Goal: Information Seeking & Learning: Find specific page/section

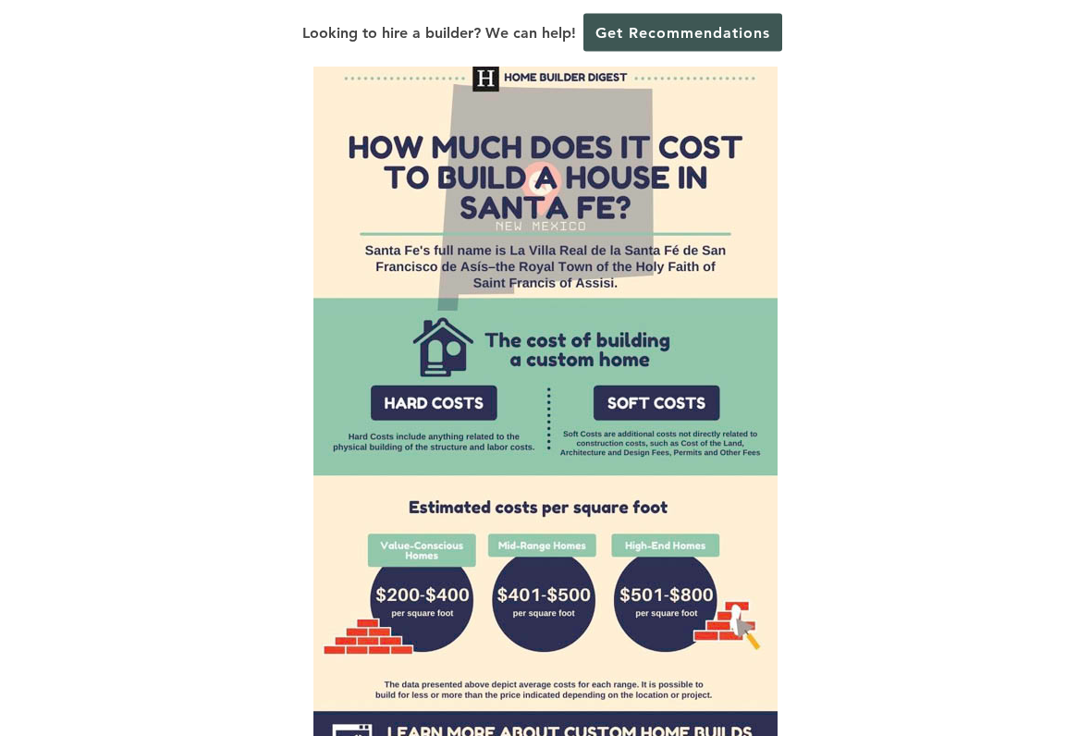
scroll to position [1480, 0]
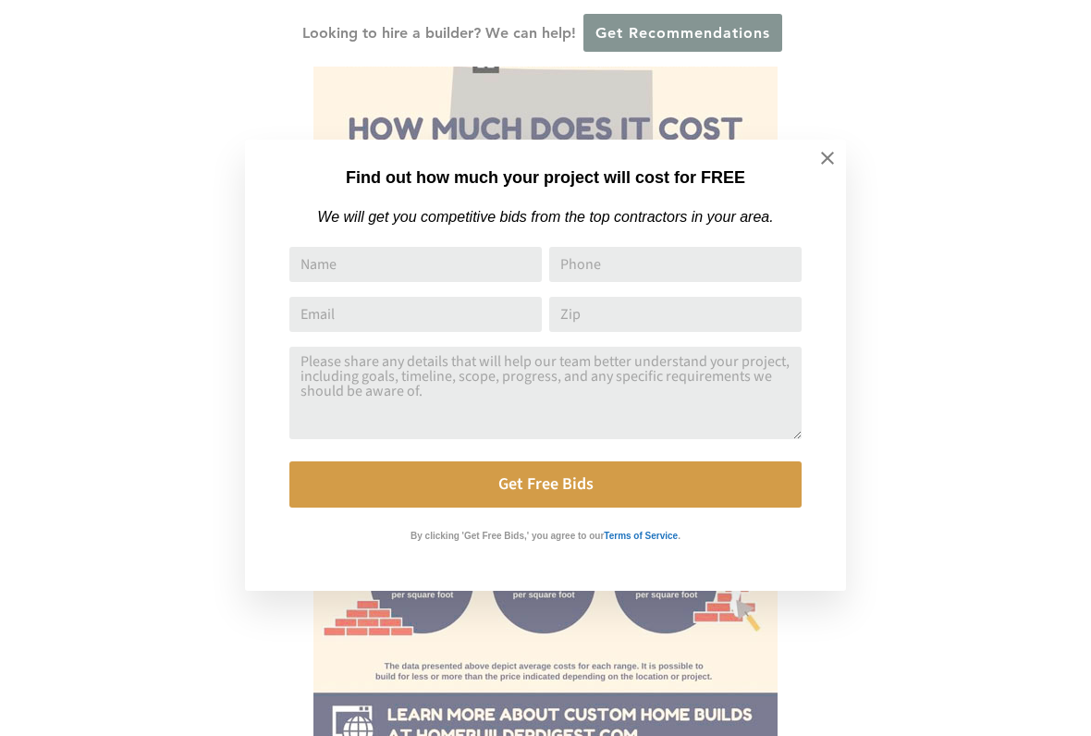
click at [830, 158] on icon at bounding box center [827, 158] width 20 height 20
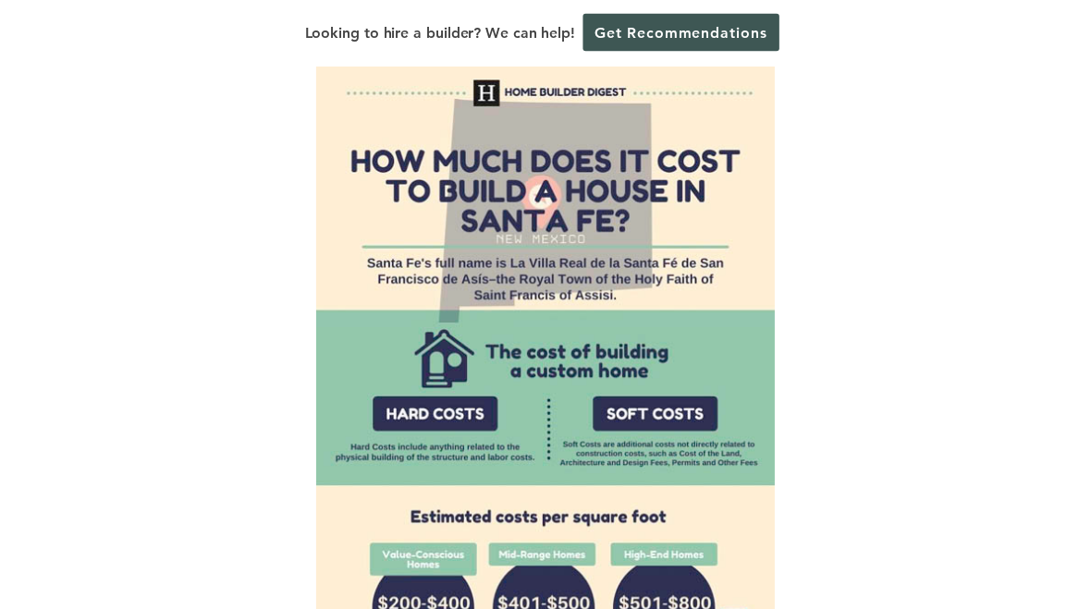
scroll to position [1448, 0]
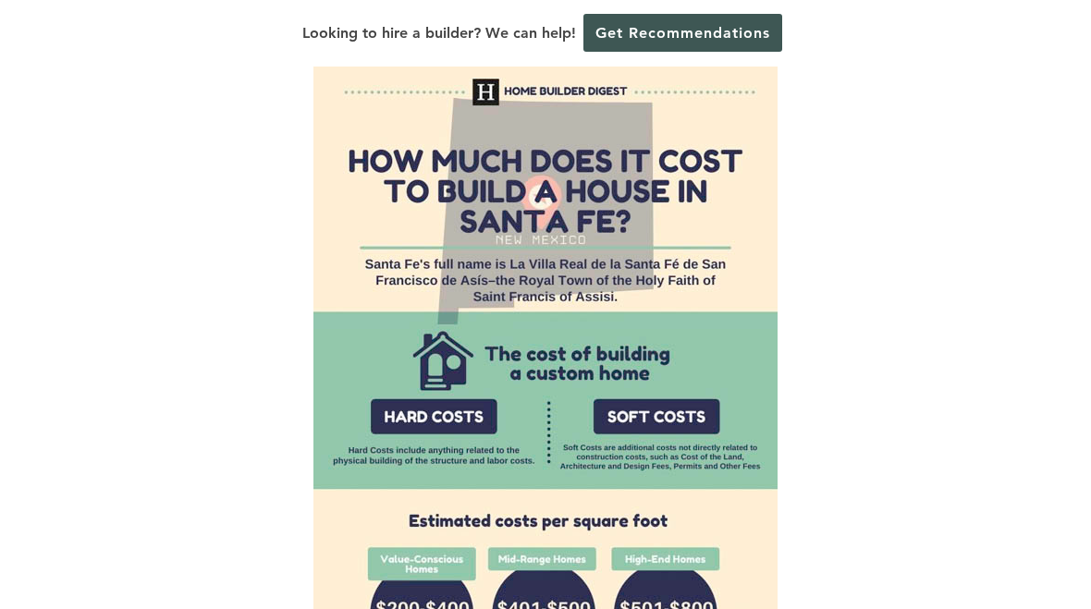
click at [680, 324] on img at bounding box center [545, 418] width 464 height 740
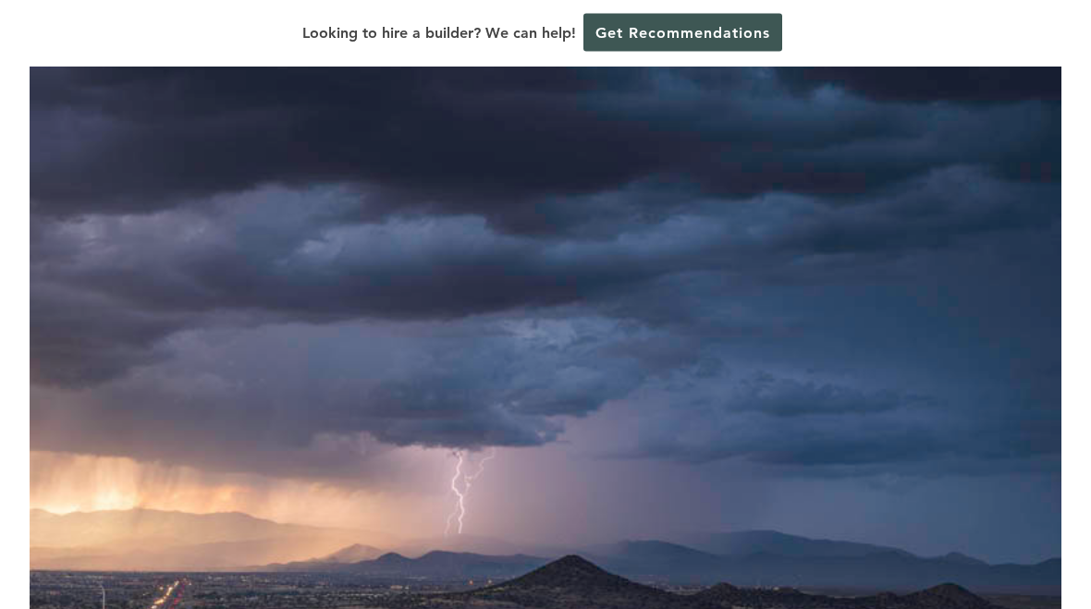
scroll to position [0, 0]
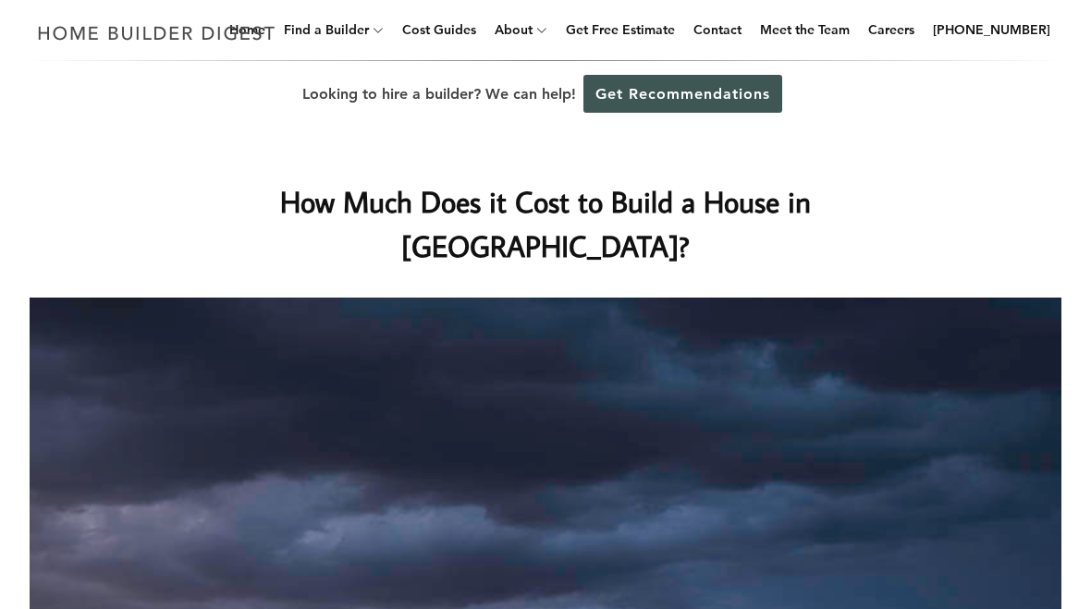
click at [0, 0] on link "Home Builders" at bounding box center [0, 0] width 0 height 0
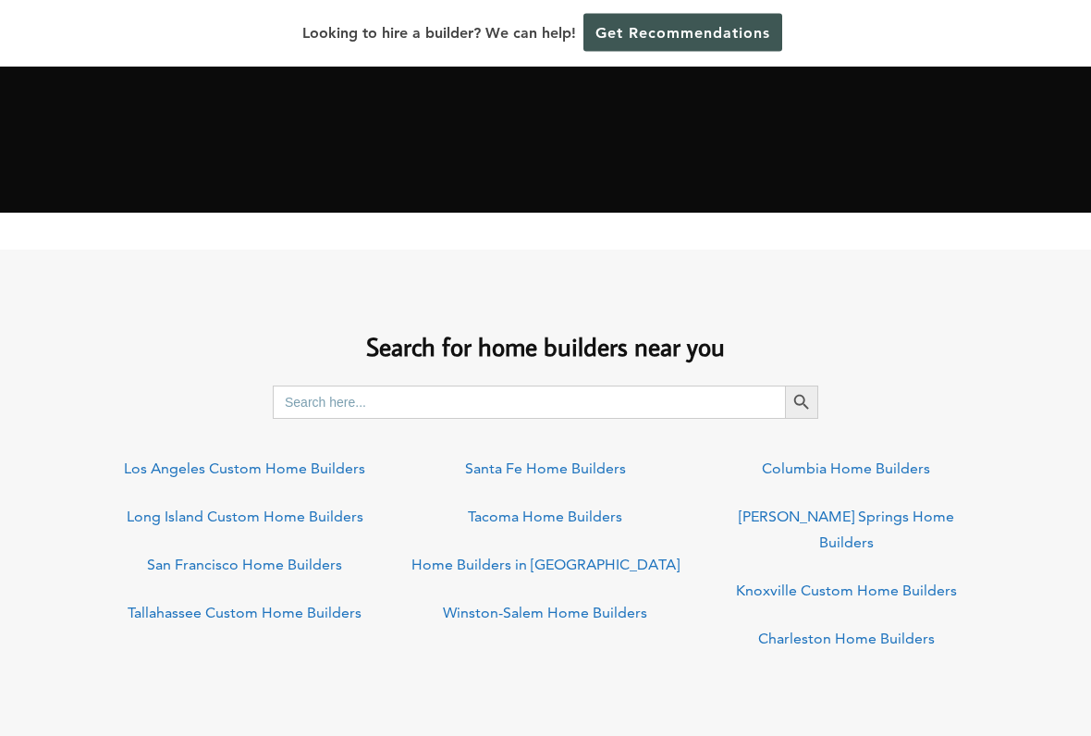
scroll to position [1164, 0]
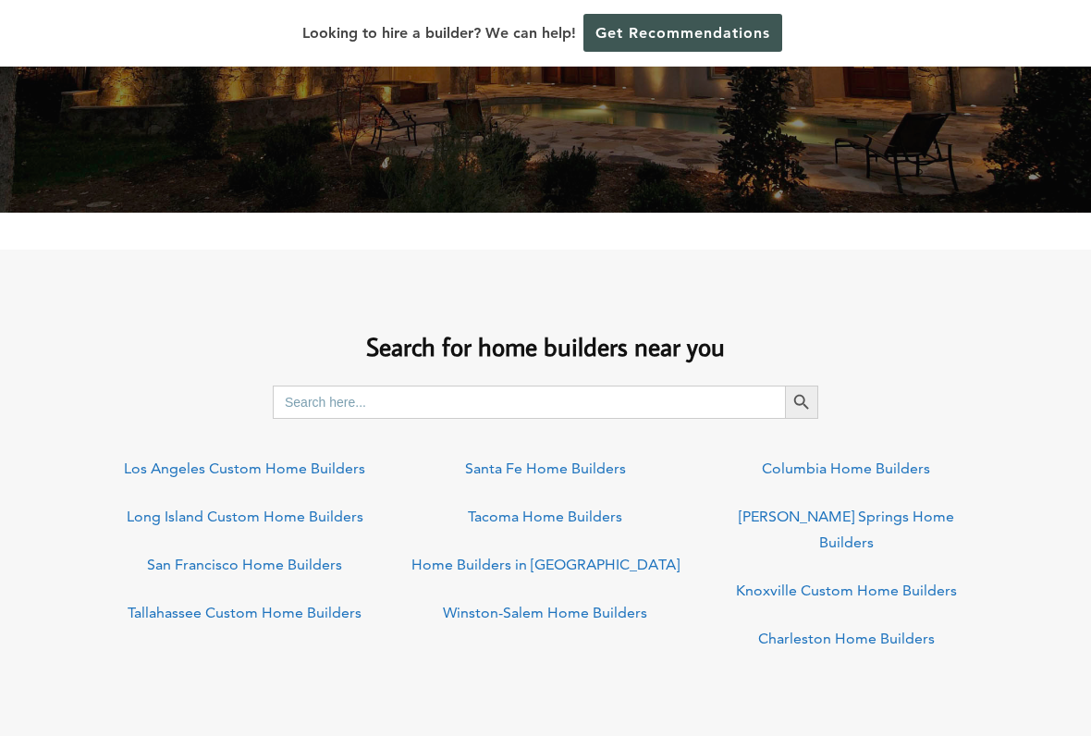
click at [541, 400] on input "Search for:" at bounding box center [529, 401] width 512 height 33
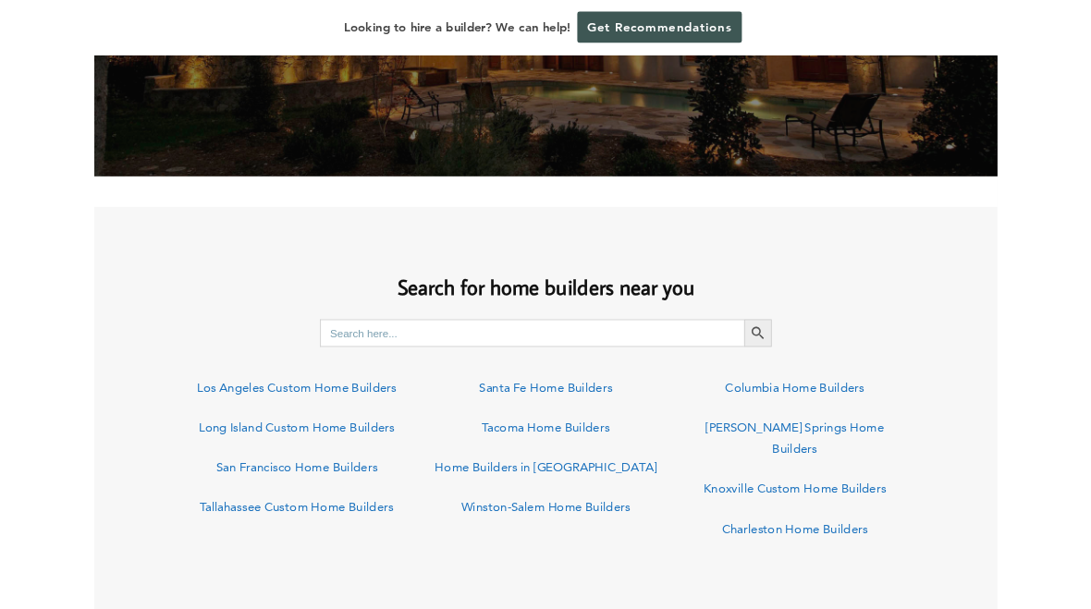
scroll to position [1163, 0]
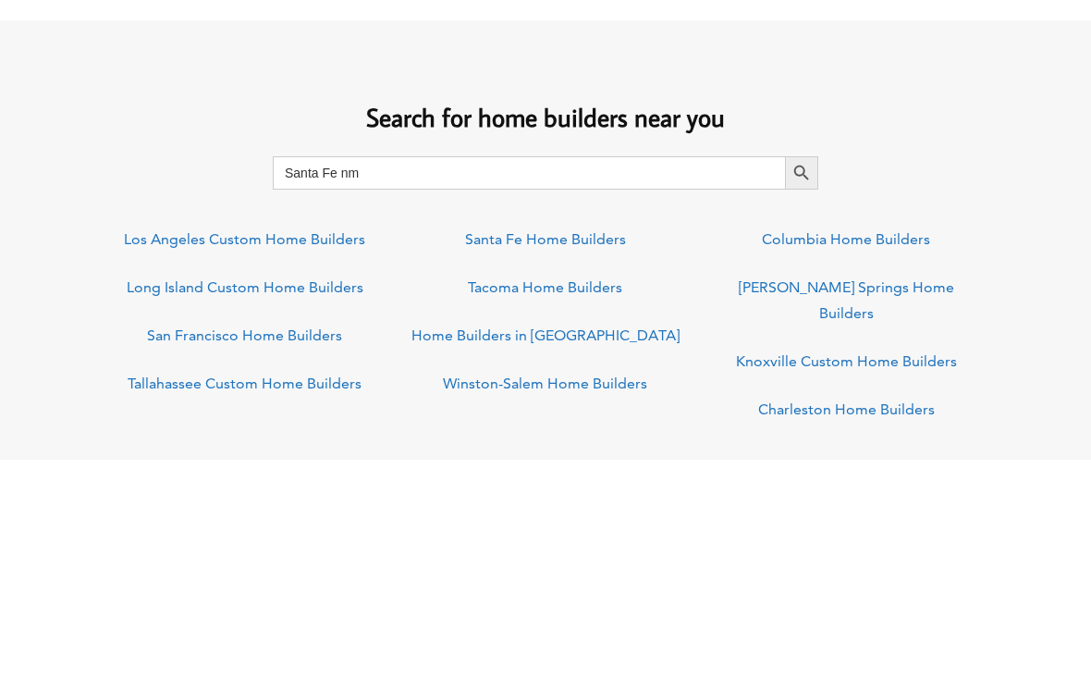
type input "Santa Fe nm"
click at [801, 386] on button "Search Button" at bounding box center [801, 402] width 33 height 33
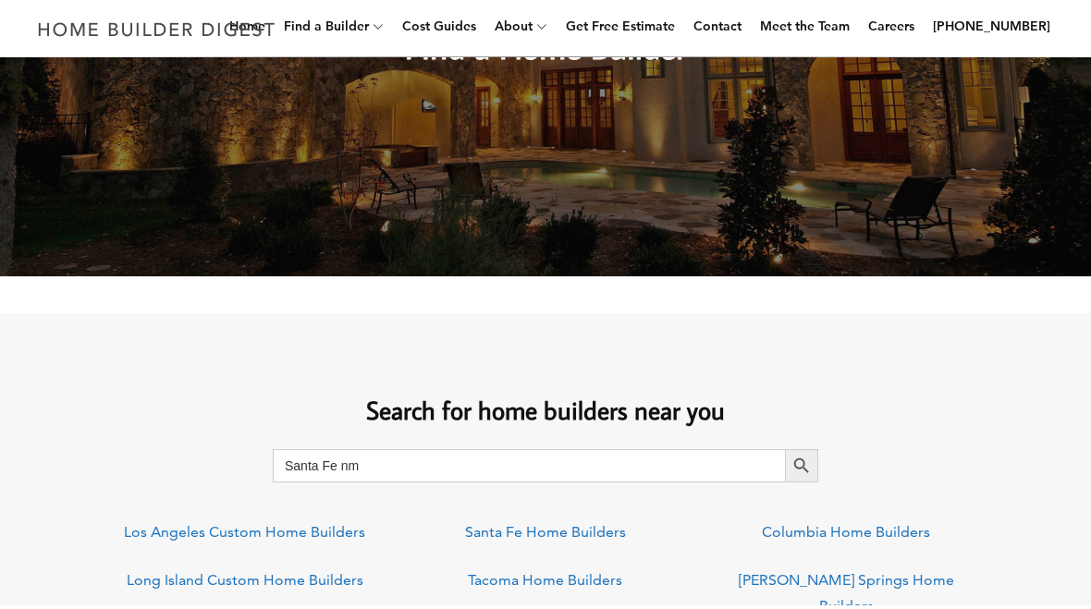
scroll to position [1461, 0]
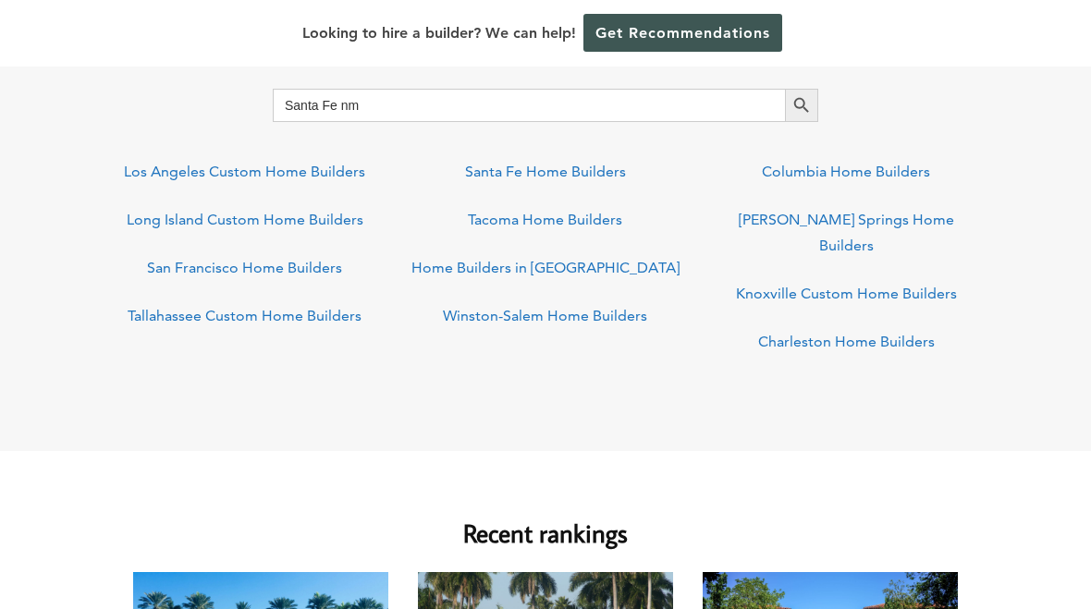
click at [413, 101] on input "Santa Fe nm" at bounding box center [529, 105] width 512 height 33
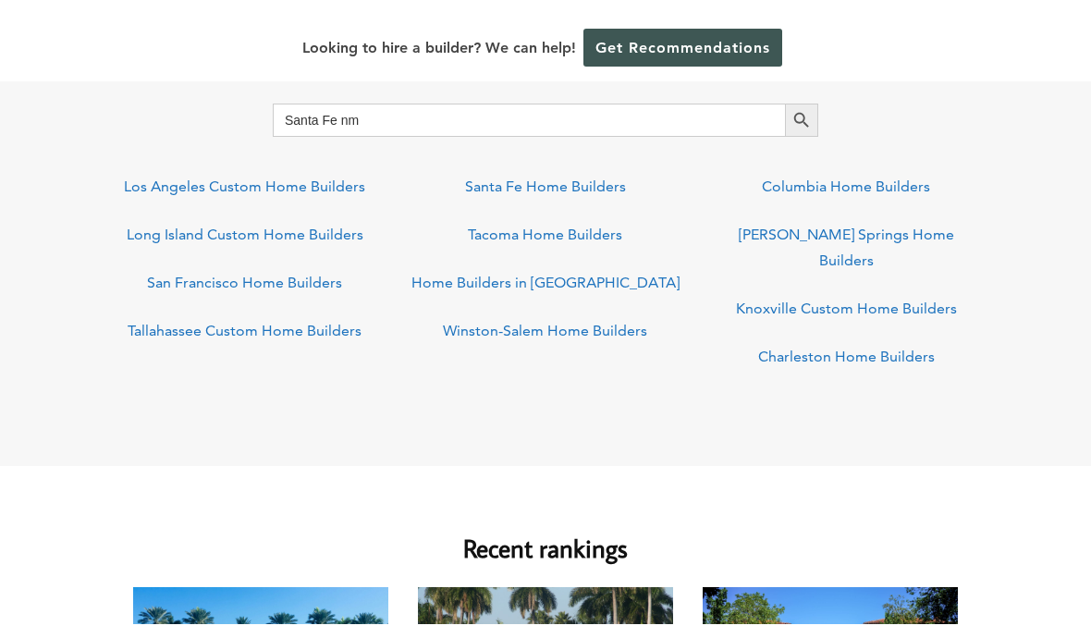
scroll to position [1460, 0]
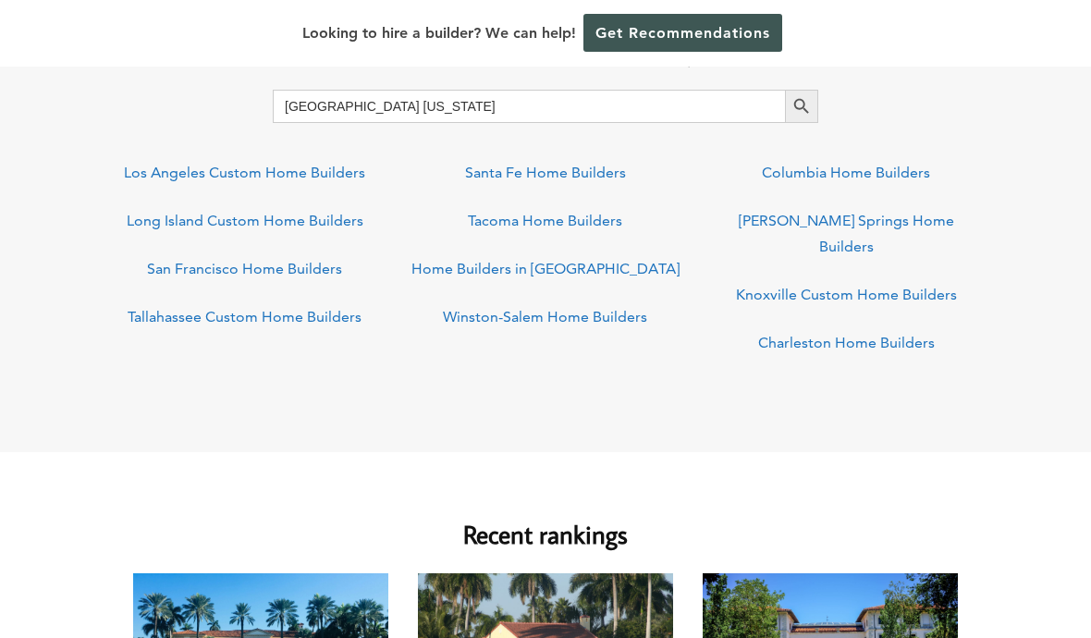
type input "Santa Fe New Mexico"
click at [801, 105] on button "Search Button" at bounding box center [801, 106] width 33 height 33
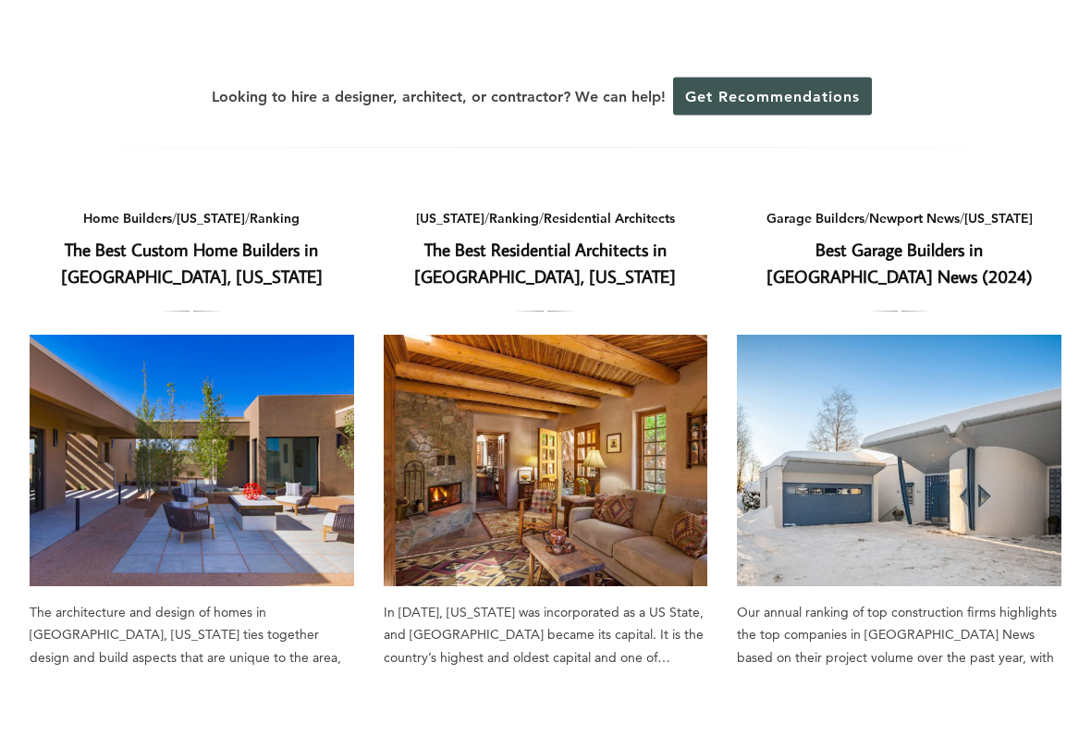
scroll to position [111, 0]
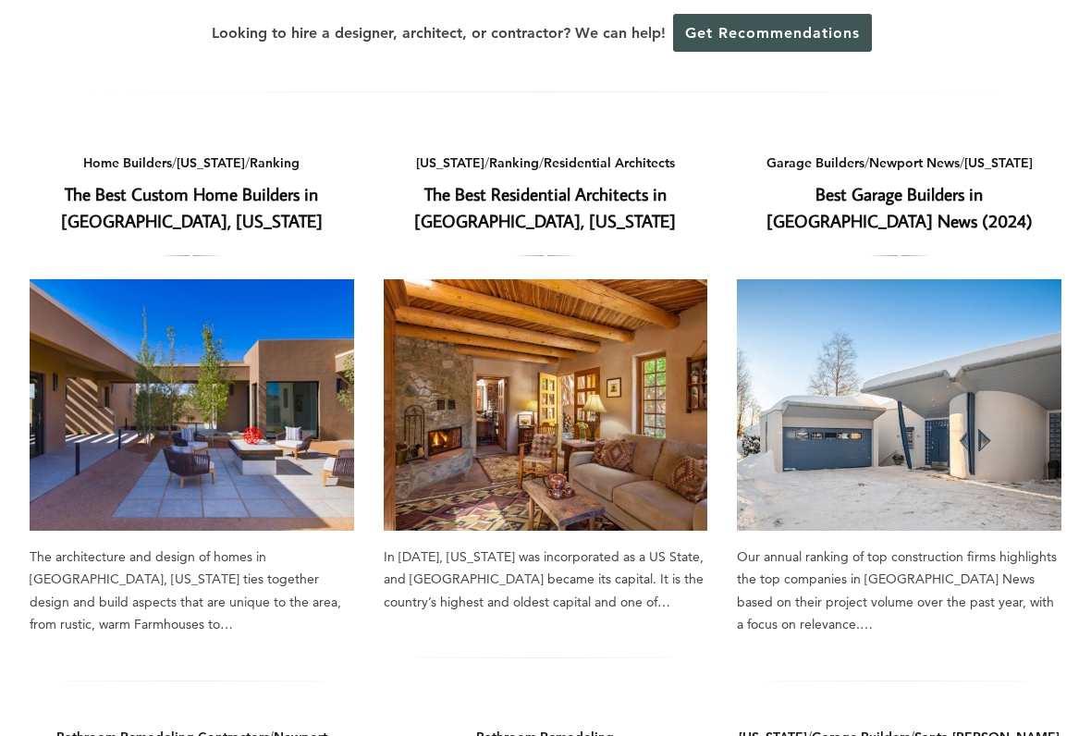
click at [234, 199] on link "The Best Custom Home Builders in [GEOGRAPHIC_DATA], [US_STATE]" at bounding box center [192, 207] width 262 height 50
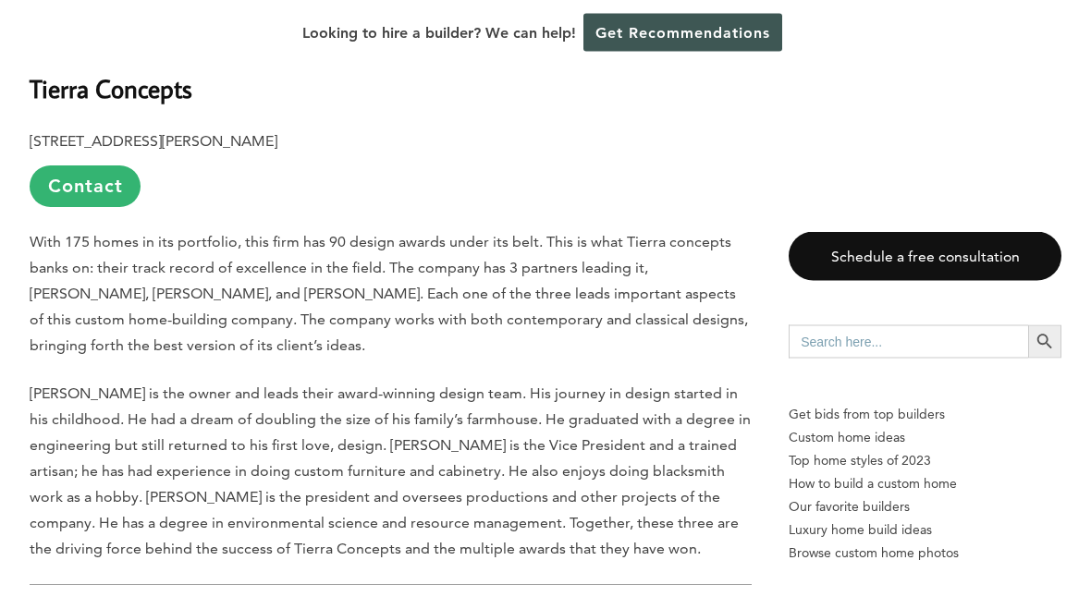
scroll to position [1174, 0]
